Goal: Information Seeking & Learning: Learn about a topic

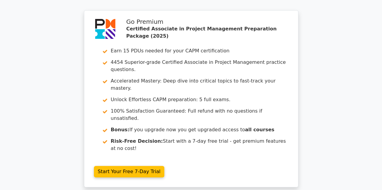
scroll to position [1147, 0]
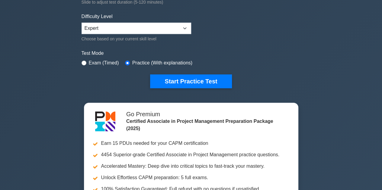
scroll to position [139, 0]
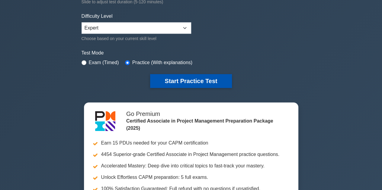
click at [179, 81] on button "Start Practice Test" at bounding box center [190, 81] width 81 height 14
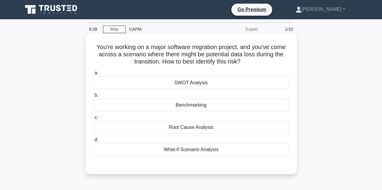
click at [200, 151] on div "What-if Scenario Analysis" at bounding box center [191, 150] width 196 height 13
click at [93, 142] on input "d. What-if Scenario Analysis" at bounding box center [93, 140] width 0 height 4
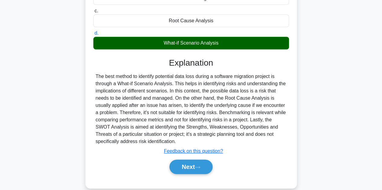
scroll to position [135, 0]
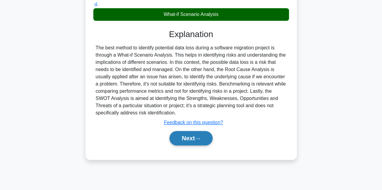
click at [196, 135] on button "Next" at bounding box center [190, 138] width 43 height 14
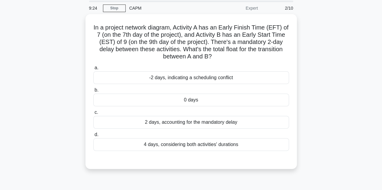
scroll to position [22, 0]
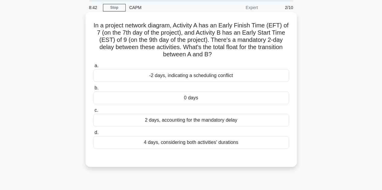
click at [198, 97] on div "0 days" at bounding box center [191, 98] width 196 height 13
click at [93, 90] on input "b. 0 days" at bounding box center [93, 88] width 0 height 4
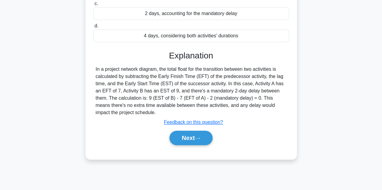
scroll to position [130, 0]
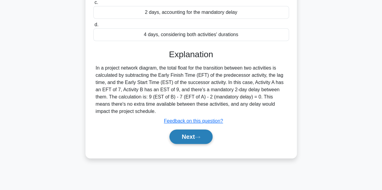
click at [179, 142] on button "Next" at bounding box center [190, 137] width 43 height 14
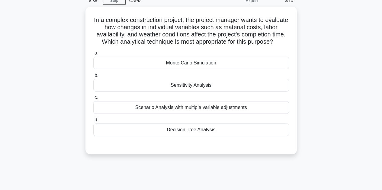
scroll to position [0, 0]
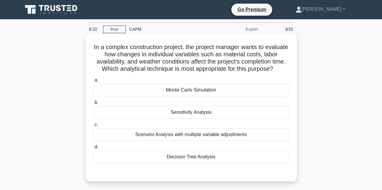
click at [199, 97] on div "Monte Carlo Simulation" at bounding box center [191, 90] width 196 height 13
click at [93, 82] on input "a. Monte Carlo Simulation" at bounding box center [93, 80] width 0 height 4
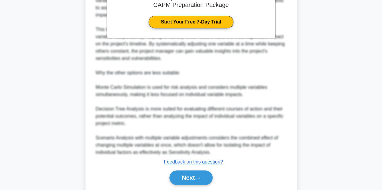
scroll to position [240, 0]
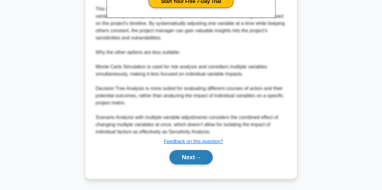
click at [184, 152] on button "Next" at bounding box center [190, 157] width 43 height 14
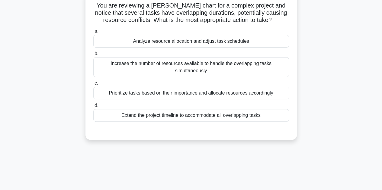
scroll to position [44, 0]
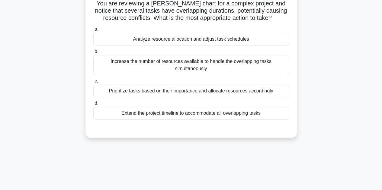
click at [198, 93] on div "Prioritize tasks based on their importance and allocate resources accordingly" at bounding box center [191, 91] width 196 height 13
click at [93, 83] on input "c. Prioritize tasks based on their importance and allocate resources accordingly" at bounding box center [93, 81] width 0 height 4
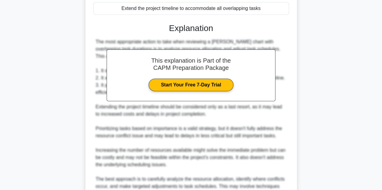
scroll to position [218, 0]
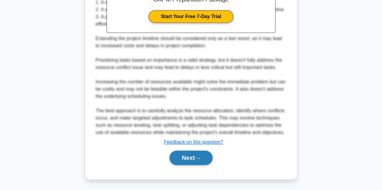
click at [183, 157] on button "Next" at bounding box center [190, 158] width 43 height 14
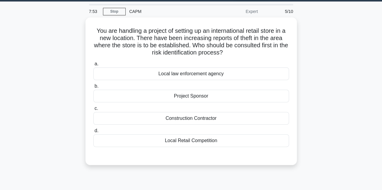
scroll to position [23, 0]
